Goal: Task Accomplishment & Management: Manage account settings

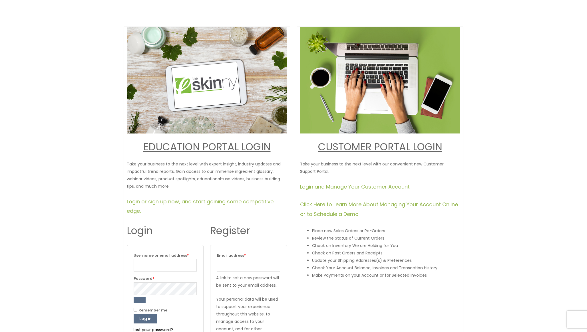
scroll to position [41, 0]
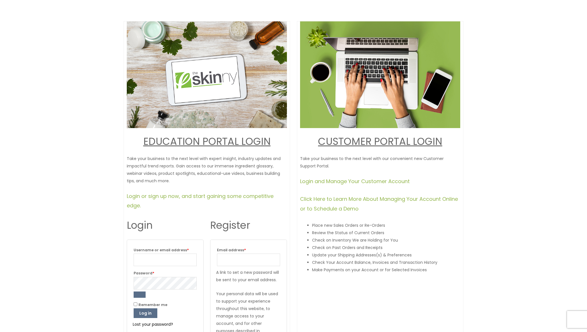
click at [374, 144] on link "CUSTOMER PORTAL LOGI" at bounding box center [376, 141] width 117 height 14
click at [346, 180] on link "Login and Manage Your Customer Account" at bounding box center [355, 181] width 110 height 7
click at [344, 182] on link "Login and Manage Your Customer Account" at bounding box center [355, 181] width 110 height 7
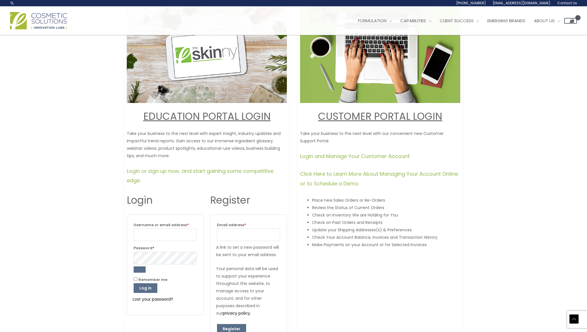
scroll to position [0, 0]
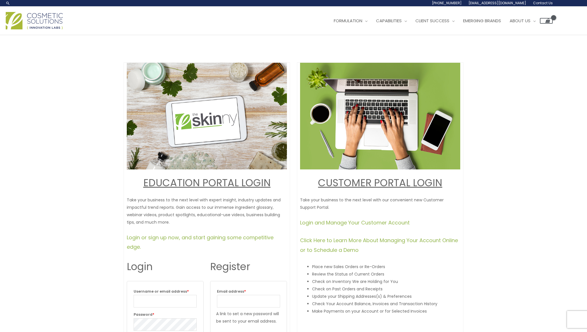
click at [370, 180] on link "CUSTOMER PORTAL LOGI" at bounding box center [376, 183] width 117 height 14
click at [446, 37] on span "Account Management" at bounding box center [441, 36] width 51 height 6
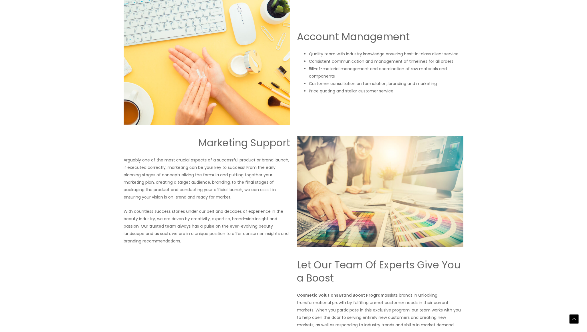
scroll to position [509, 0]
